Goal: Navigation & Orientation: Find specific page/section

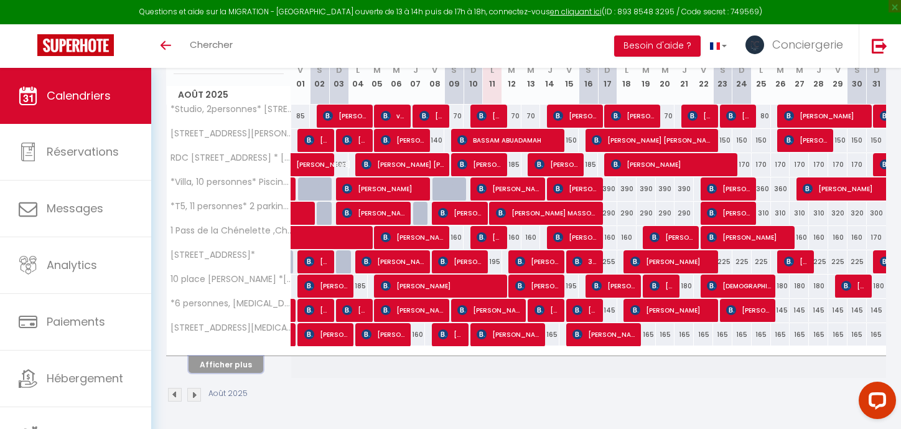
click at [240, 372] on button "Afficher plus" at bounding box center [226, 364] width 75 height 17
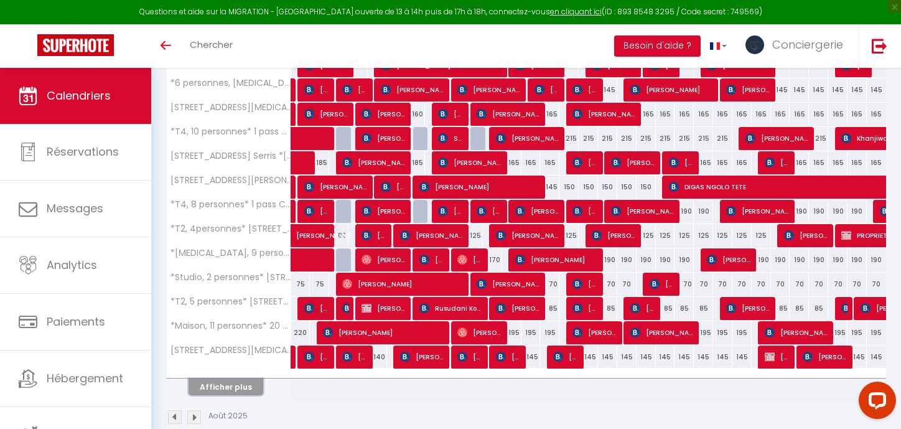
click at [239, 391] on button "Afficher plus" at bounding box center [226, 386] width 75 height 17
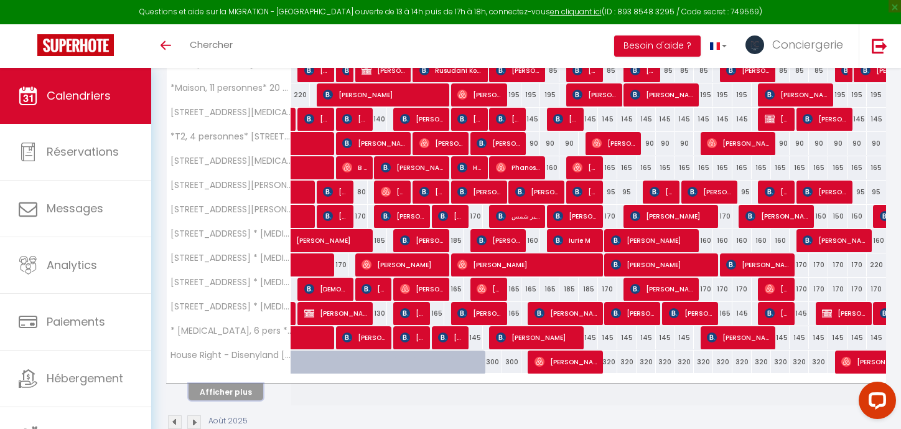
scroll to position [664, 0]
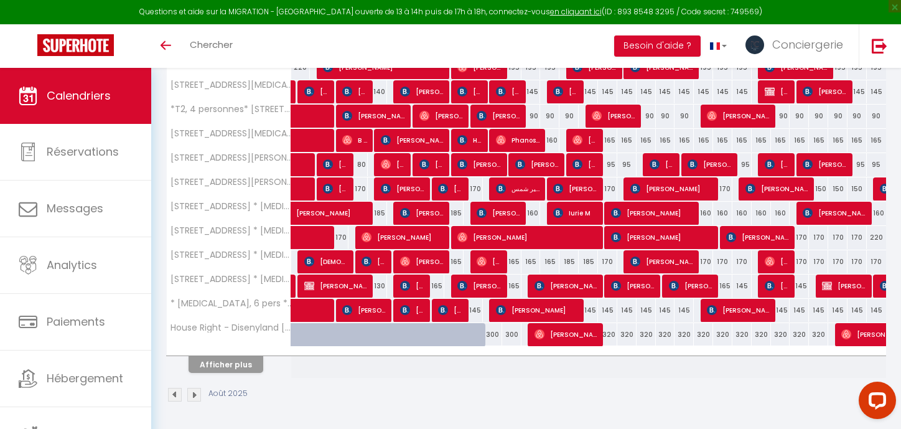
click at [248, 376] on th "Afficher plus" at bounding box center [229, 362] width 124 height 31
click at [231, 375] on th "Afficher plus" at bounding box center [229, 362] width 124 height 31
click at [242, 367] on button "Afficher plus" at bounding box center [226, 364] width 75 height 17
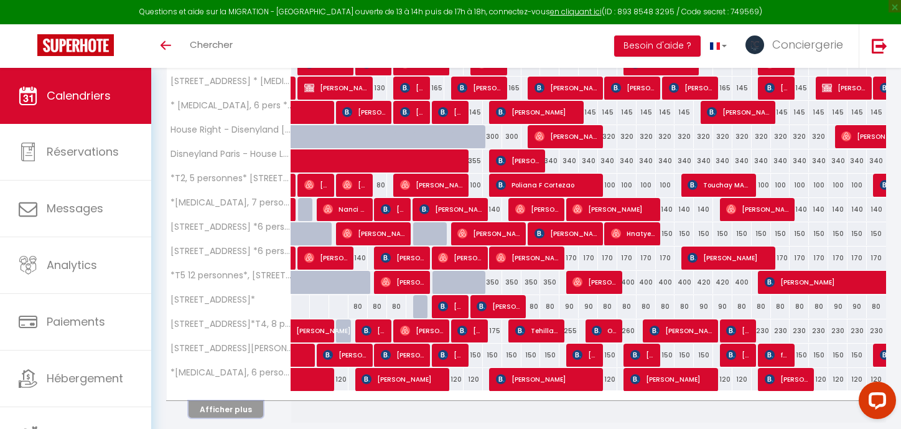
scroll to position [864, 0]
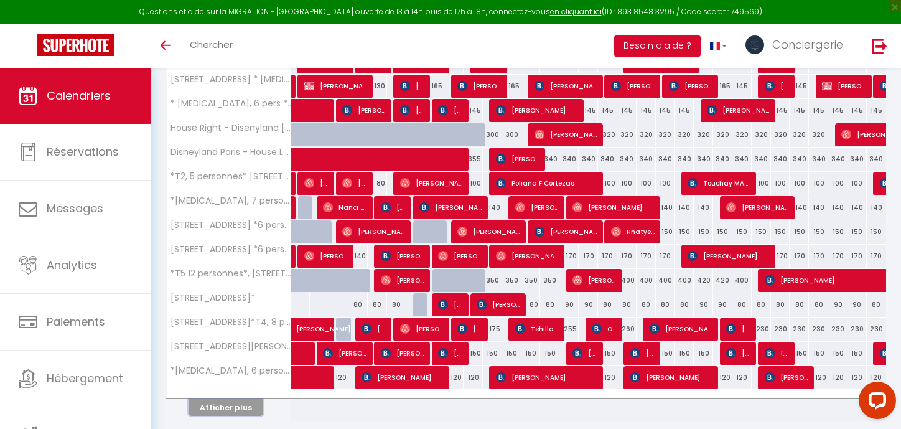
click at [227, 407] on button "Afficher plus" at bounding box center [226, 407] width 75 height 17
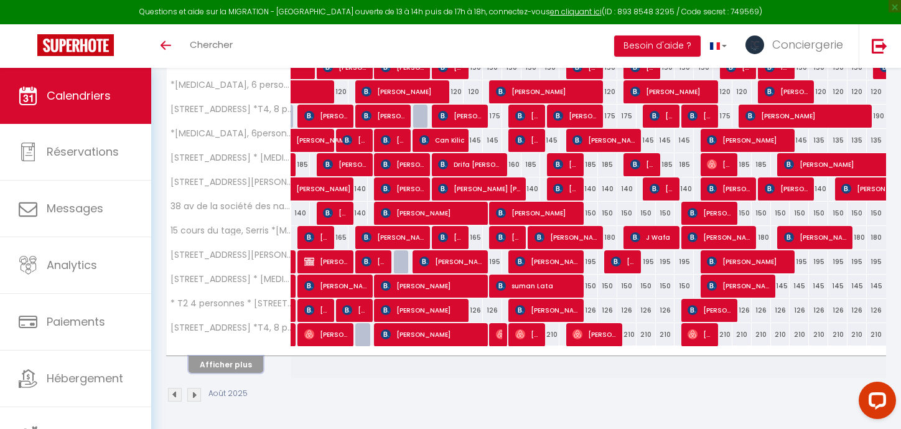
click at [251, 366] on button "Afficher plus" at bounding box center [226, 364] width 75 height 17
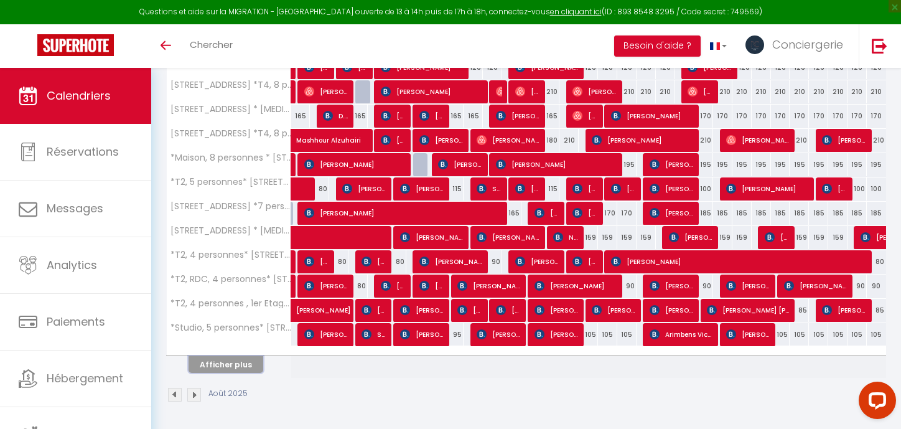
click at [251, 366] on button "Afficher plus" at bounding box center [226, 364] width 75 height 17
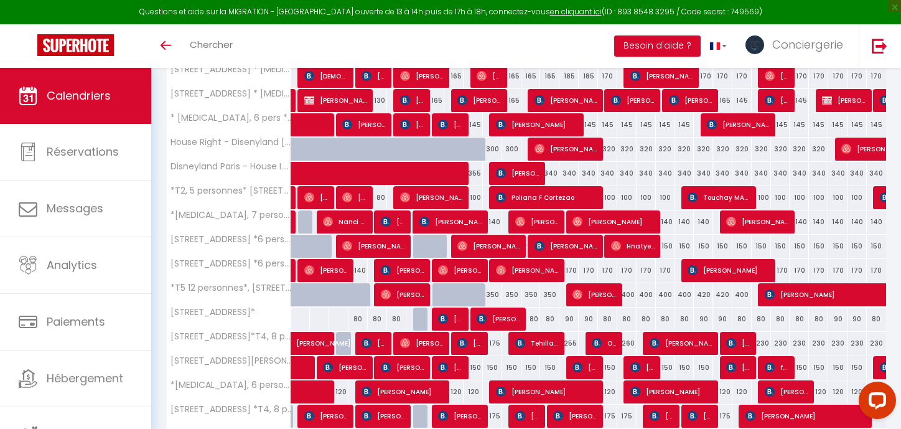
scroll to position [847, 0]
